Goal: Information Seeking & Learning: Learn about a topic

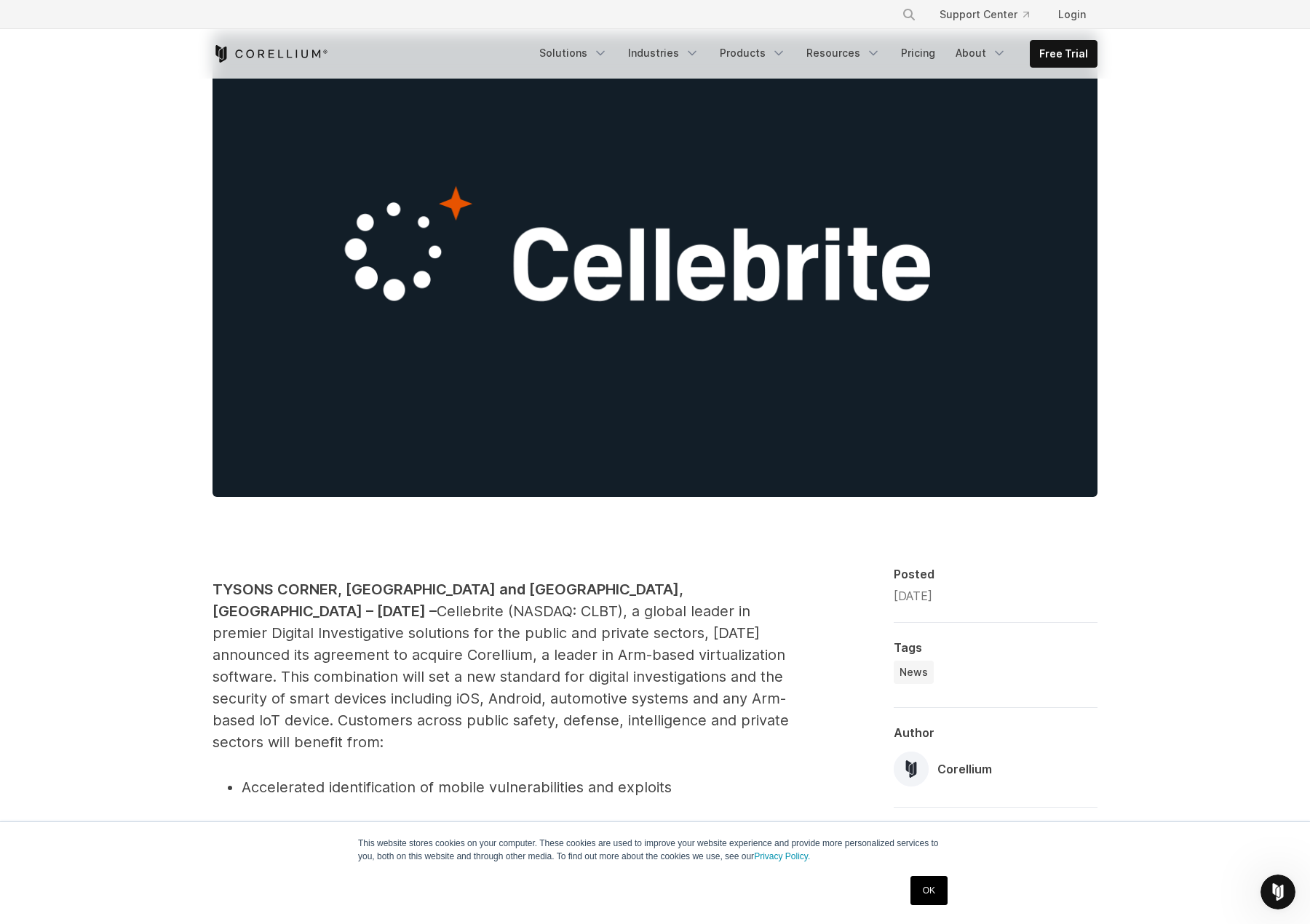
scroll to position [219, 0]
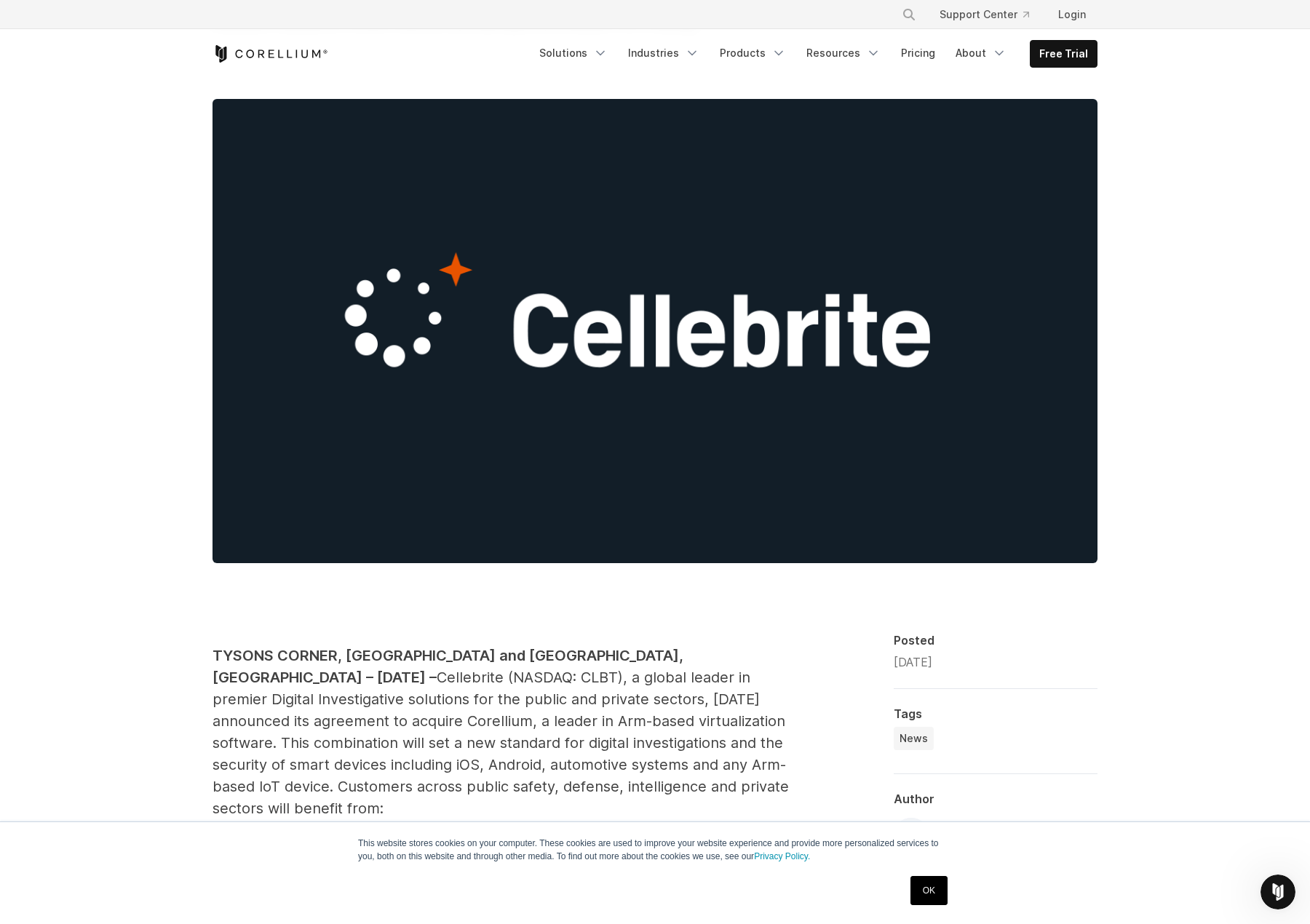
click at [719, 697] on span "Cellebrite (NASDAQ: CLBT), a global leader in premier Digital Investigative sol…" at bounding box center [500, 743] width 577 height 149
click at [718, 697] on span "Cellebrite (NASDAQ: CLBT), a global leader in premier Digital Investigative sol…" at bounding box center [500, 743] width 577 height 149
copy span "Corellium"
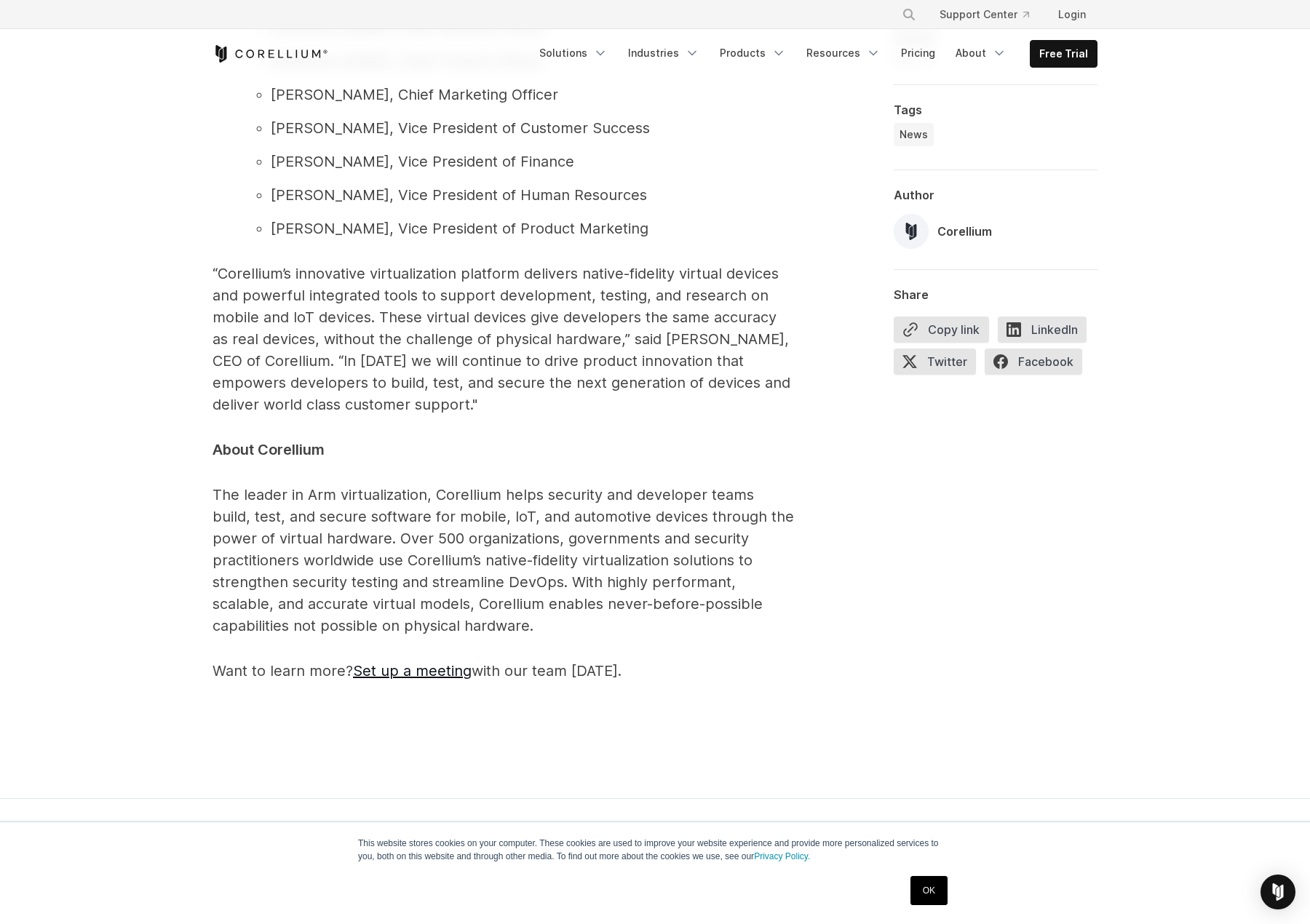
scroll to position [2037, 0]
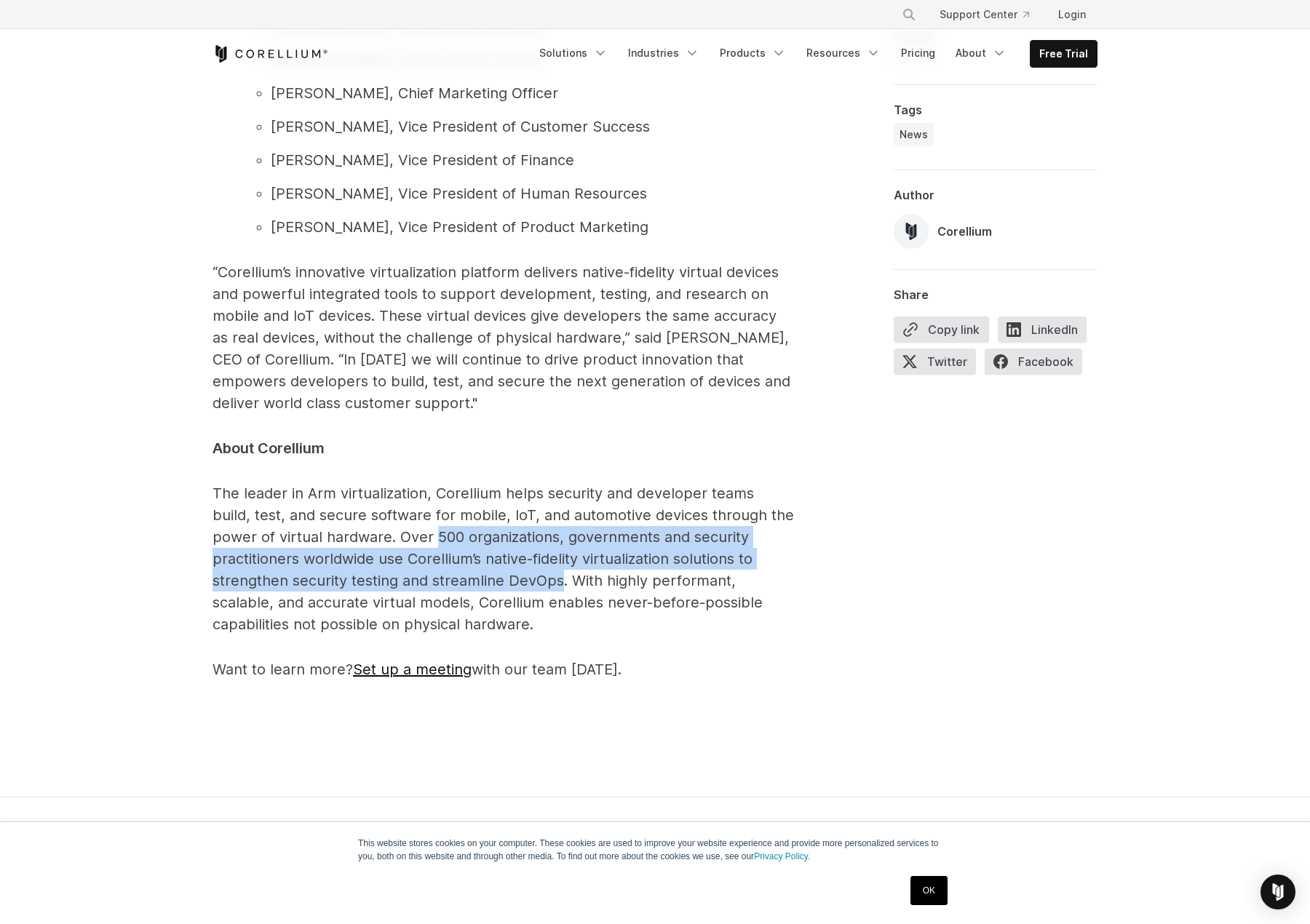
drag, startPoint x: 388, startPoint y: 533, endPoint x: 483, endPoint y: 578, distance: 105.1
click at [483, 578] on span "The leader in Arm virtualization, Corellium helps security and developer teams …" at bounding box center [503, 558] width 581 height 149
copy span "500 organizations, governments and security practitioners worldwide use Corelli…"
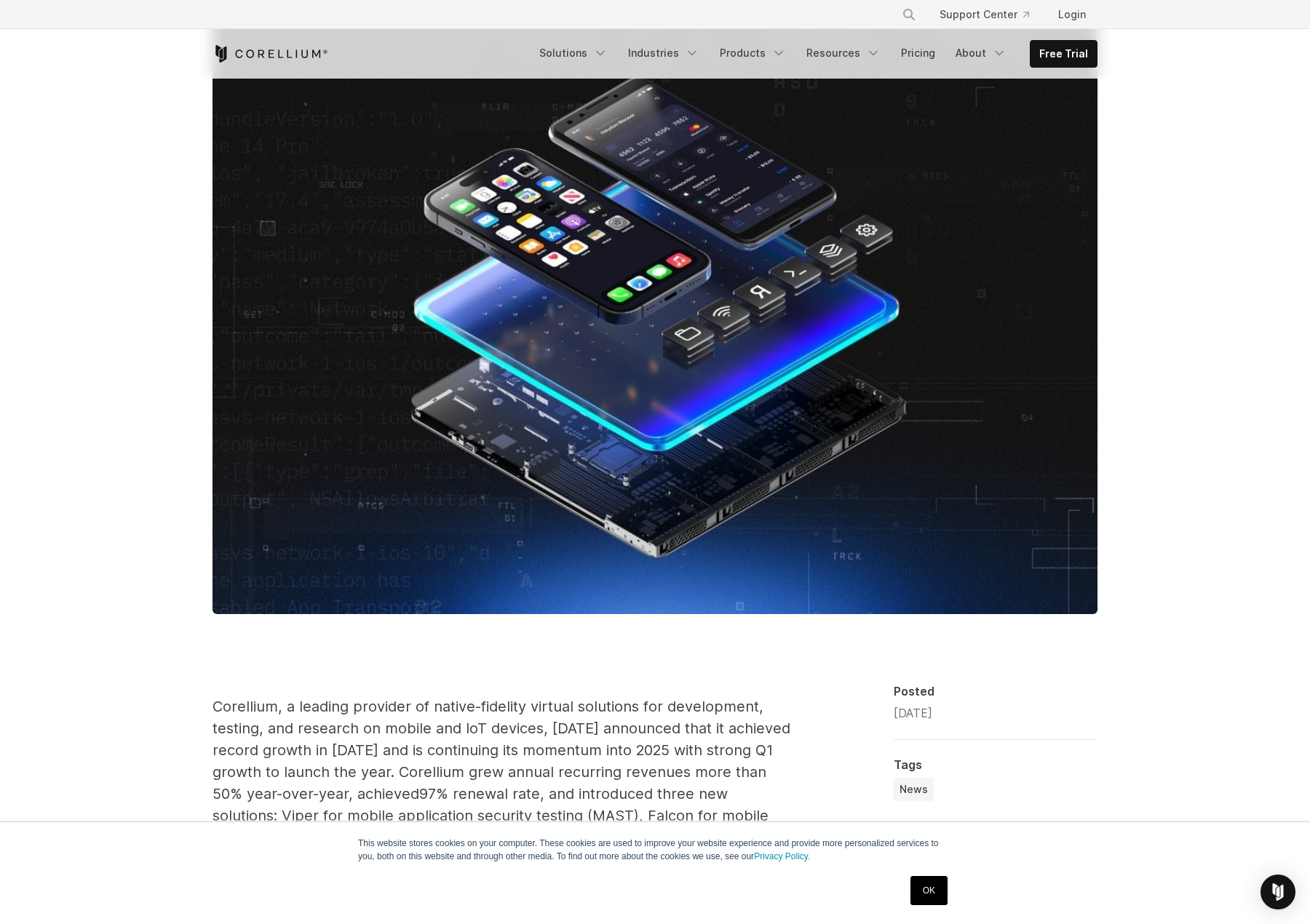
scroll to position [364, 0]
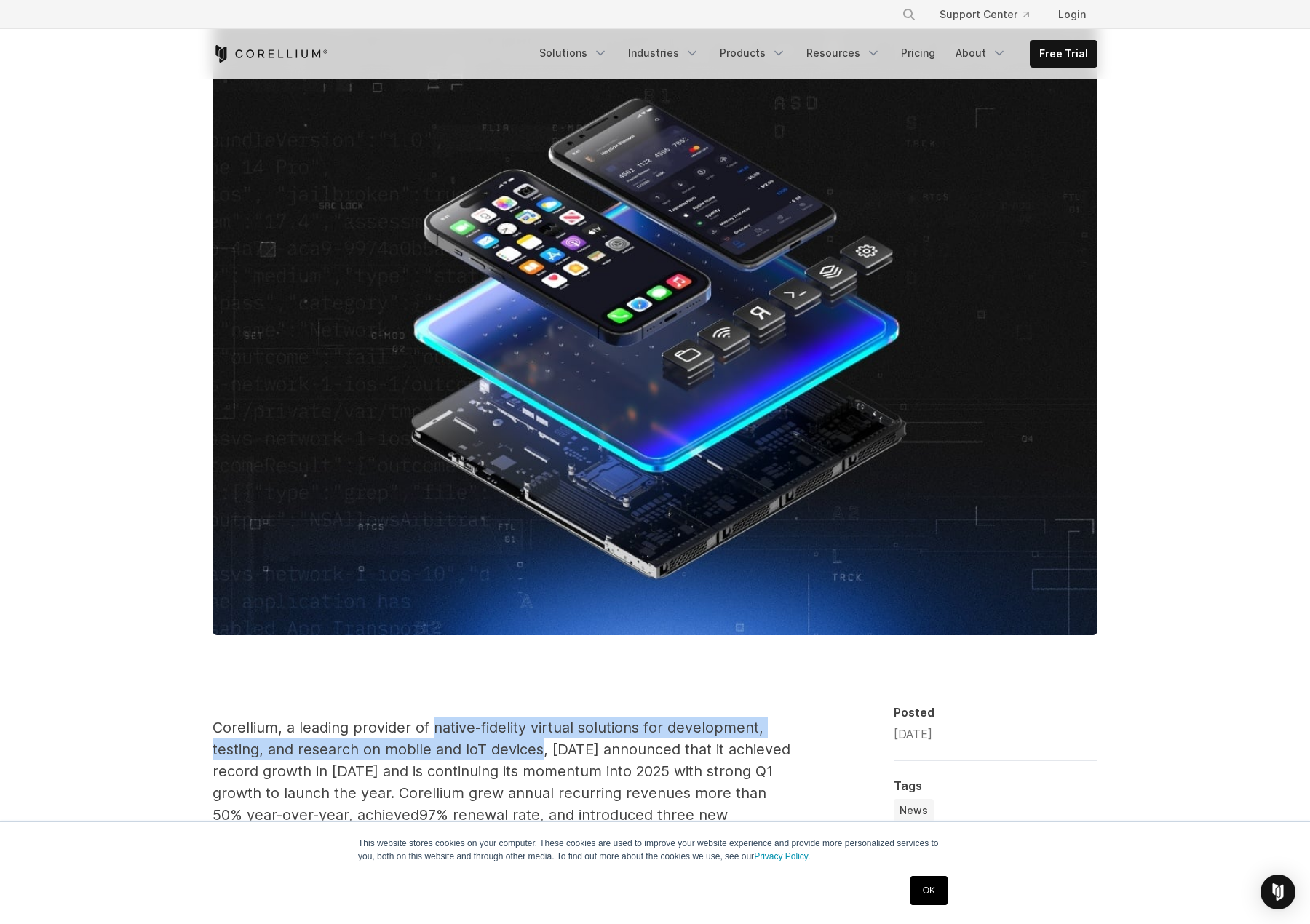
drag, startPoint x: 433, startPoint y: 728, endPoint x: 538, endPoint y: 747, distance: 106.7
click at [538, 747] on span "Corellium, a leading provider of native-fidelity virtual solutions for developm…" at bounding box center [501, 771] width 578 height 105
copy span "native-fidelity virtual solutions for development, testing, and research on mob…"
